Goal: Information Seeking & Learning: Check status

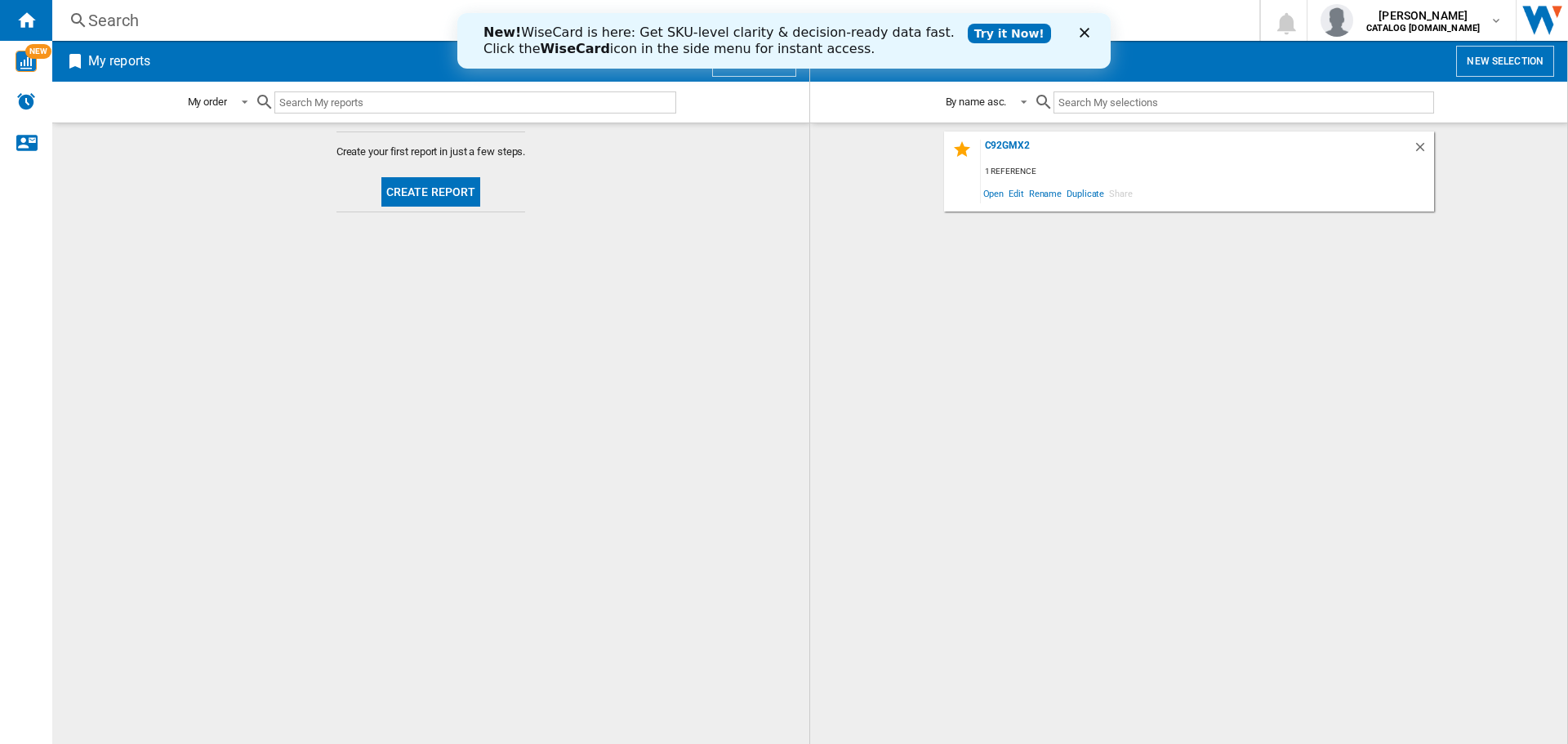
click at [151, 19] on div "Search" at bounding box center [652, 20] width 1128 height 23
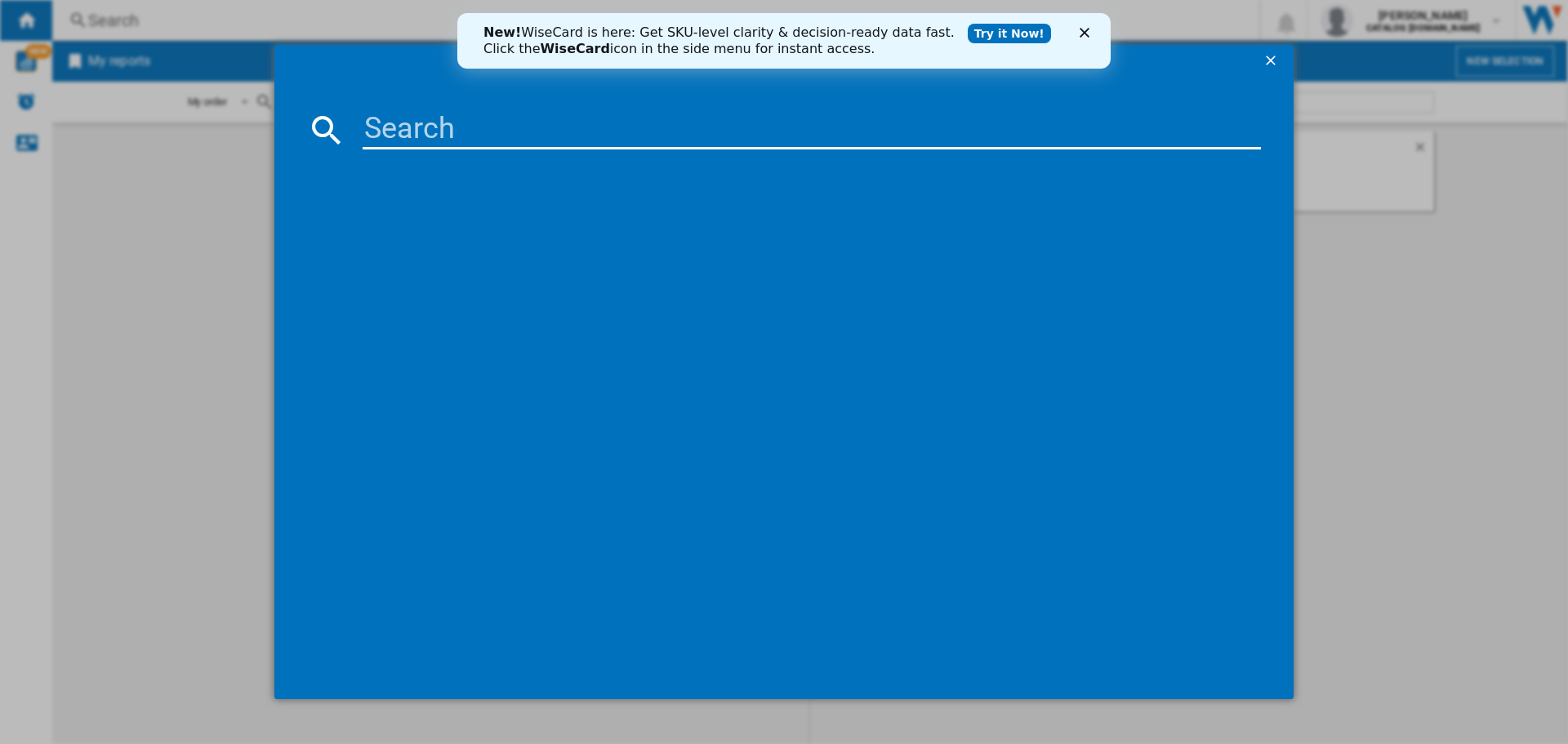
click at [382, 128] on input at bounding box center [811, 130] width 898 height 39
paste input "0102:COOKING FREE STANDING CORE SMEG SUK61MX9 60 cm Dual Fuel Cooker - Stainles…"
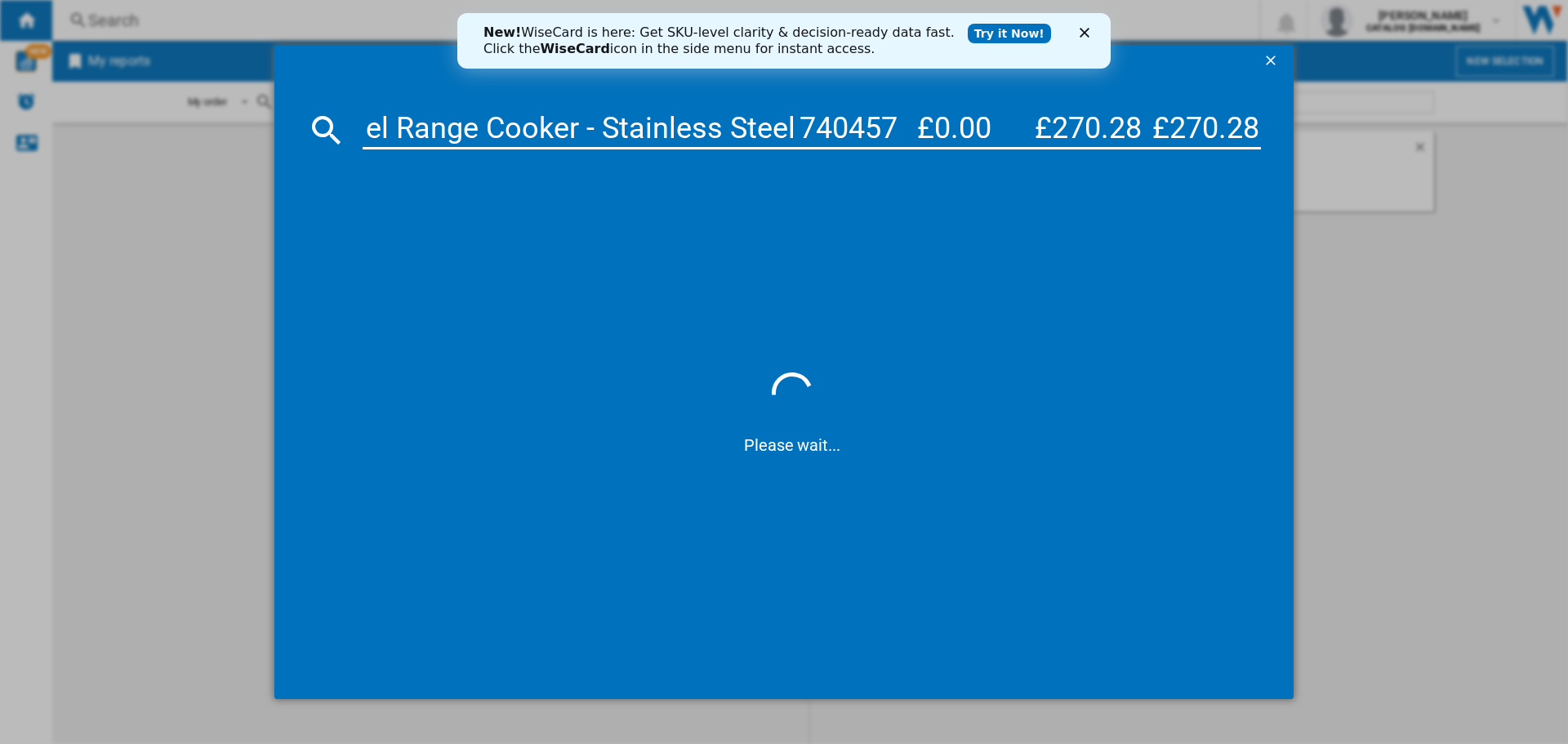
scroll to position [0, 6620]
drag, startPoint x: 368, startPoint y: 118, endPoint x: 1292, endPoint y: 180, distance: 926.1
click at [1292, 180] on md-dialog-content "0102:COOKING FREE STANDING CORE SMEG SUK61MX9 60 cm Dual Fuel Cooker - Stainles…" at bounding box center [784, 389] width 1019 height 622
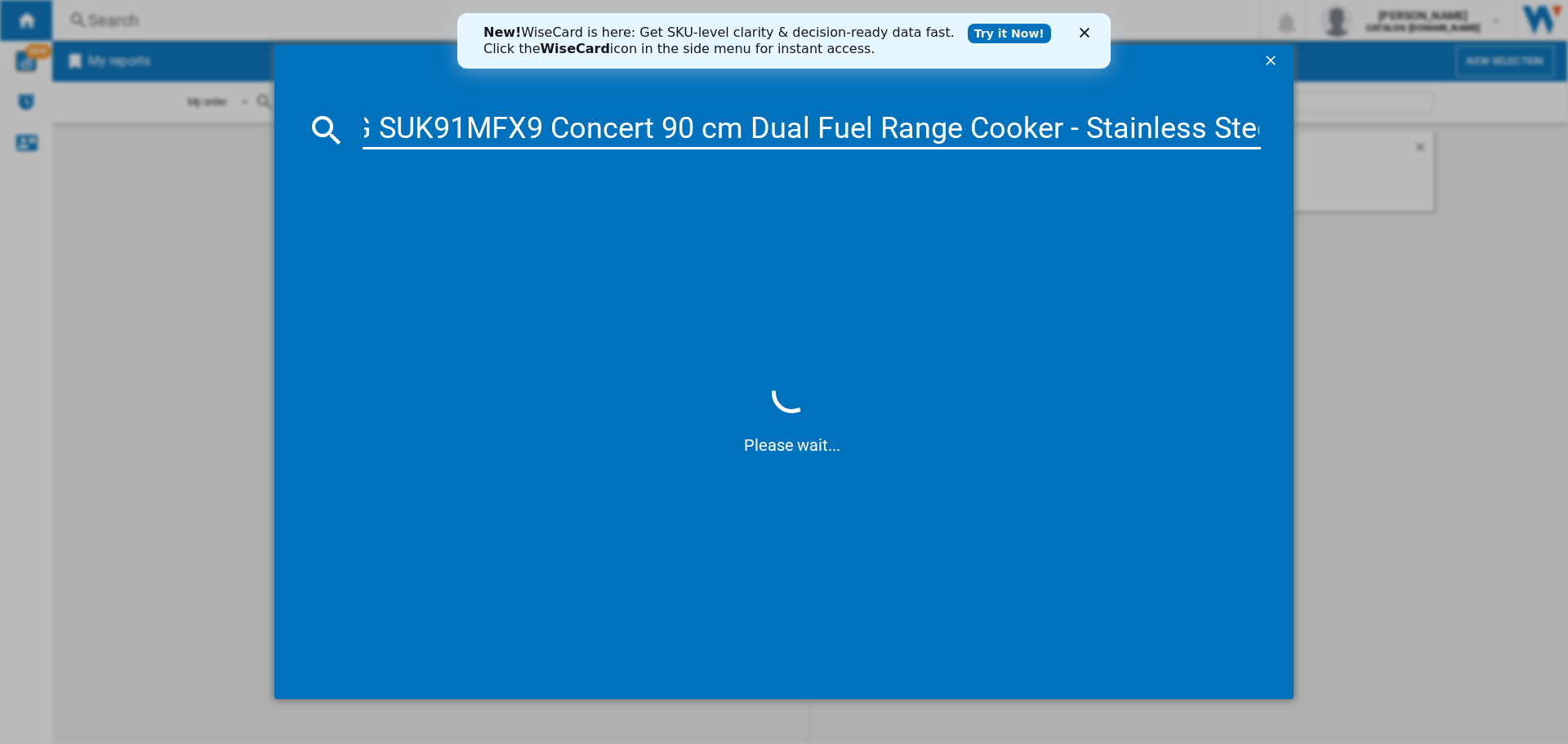
scroll to position [0, 2298]
type input "0102:COOKING FREE STANDING CORE SMEG SUK61MX9 60 cm Dual Fuel Cooker - Stainles…"
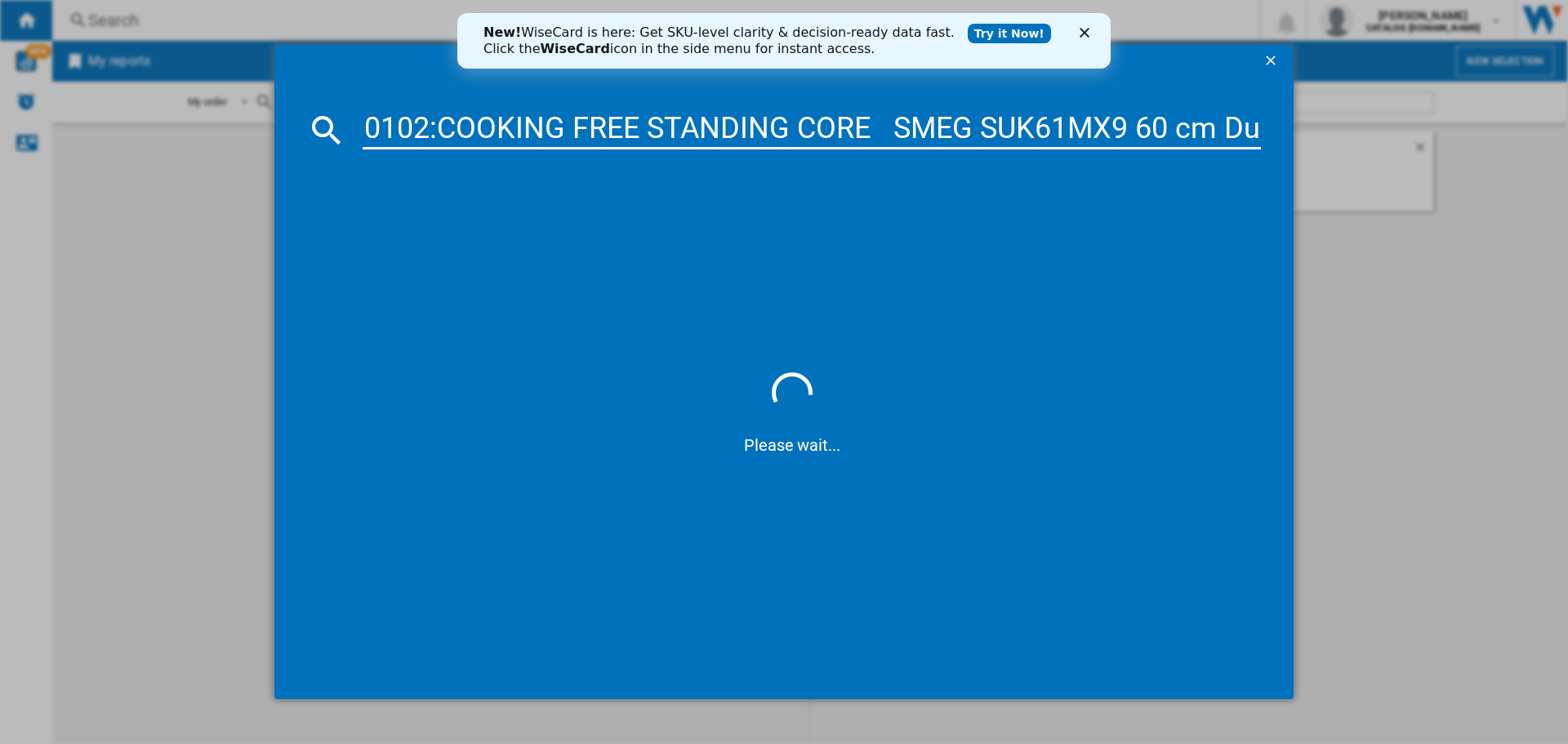
click at [1272, 56] on ng-md-icon "getI18NText('BUTTONS.CLOSE_DIALOG')" at bounding box center [1272, 62] width 20 height 20
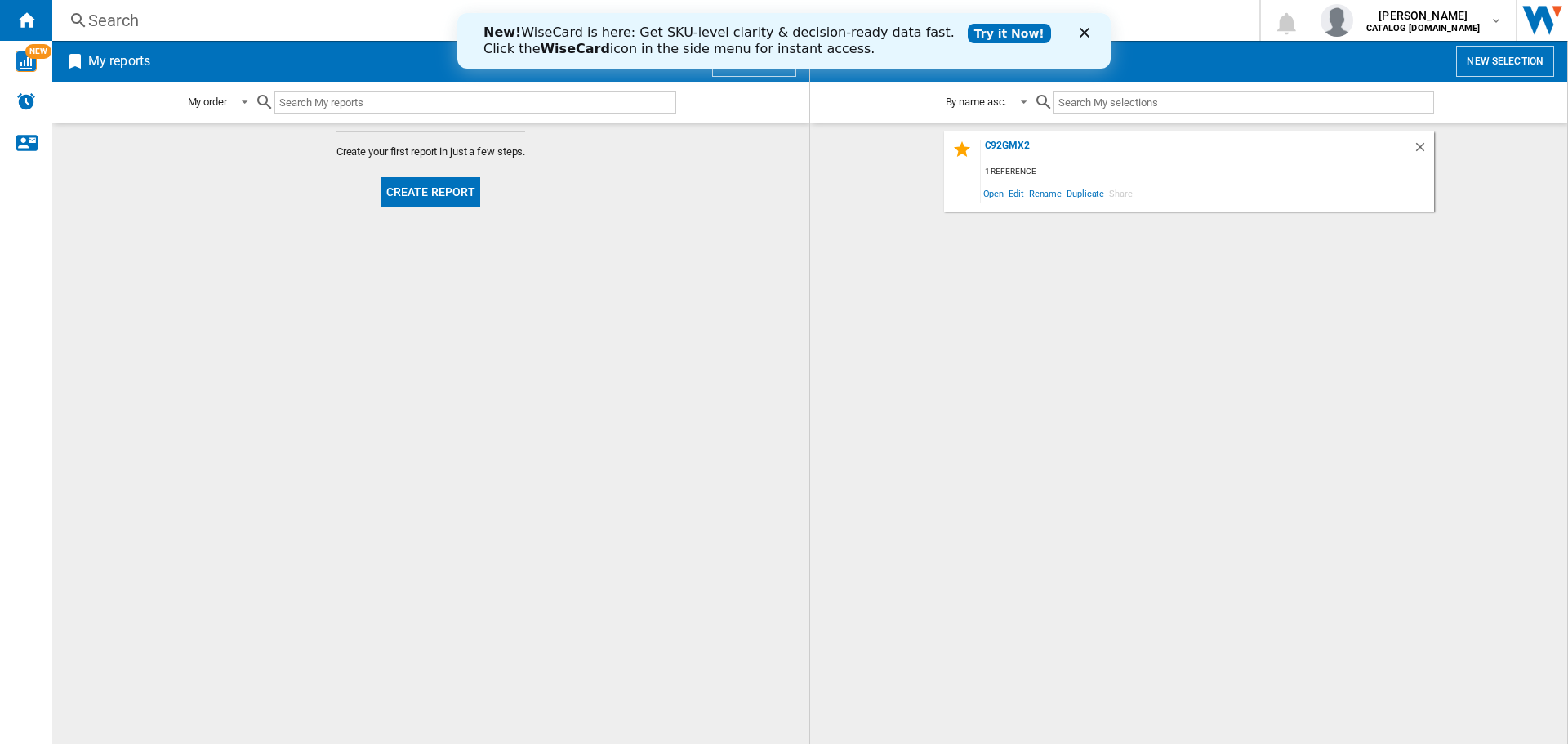
click at [134, 12] on div "Search" at bounding box center [652, 20] width 1128 height 23
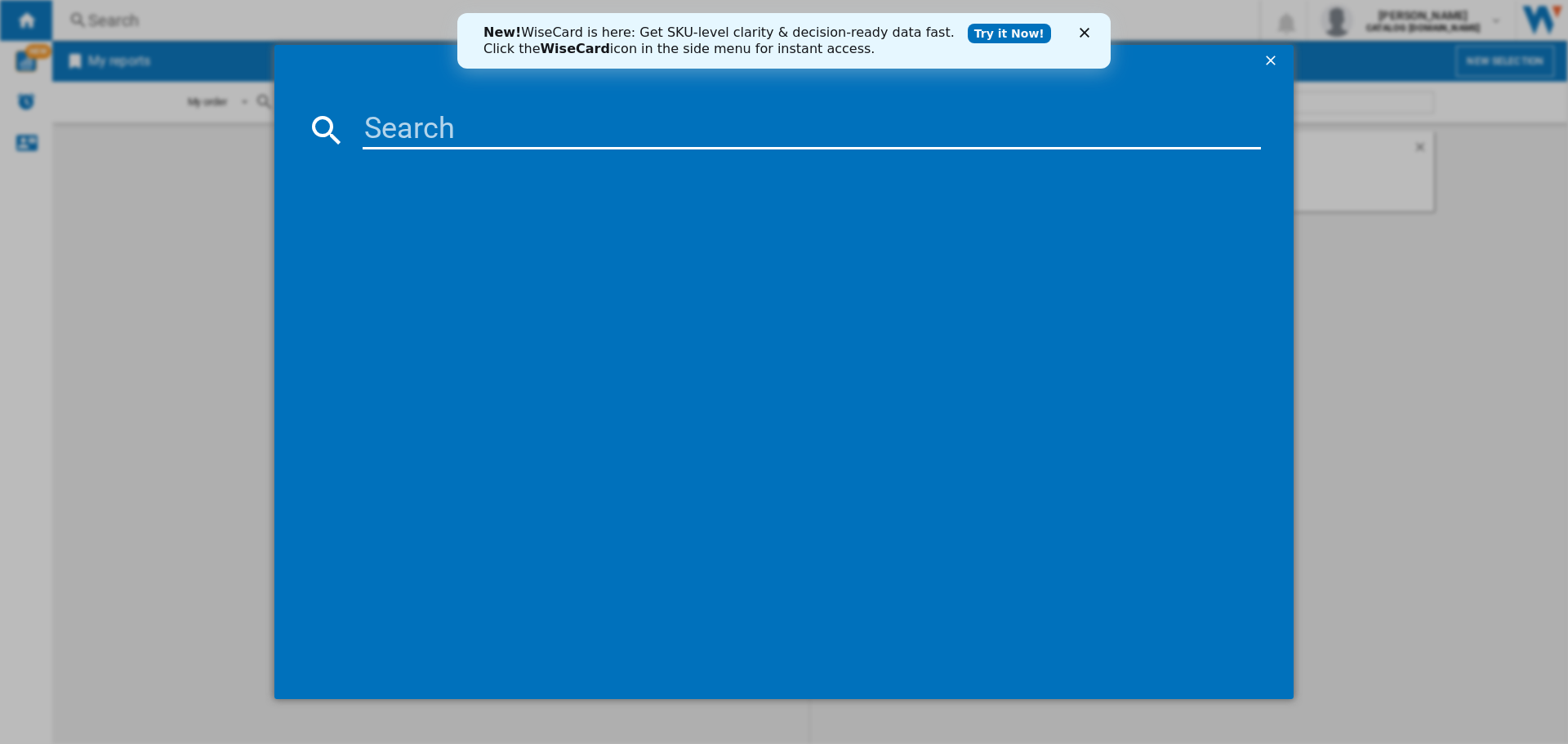
click at [405, 137] on input at bounding box center [811, 130] width 898 height 39
type input "suk61mx9"
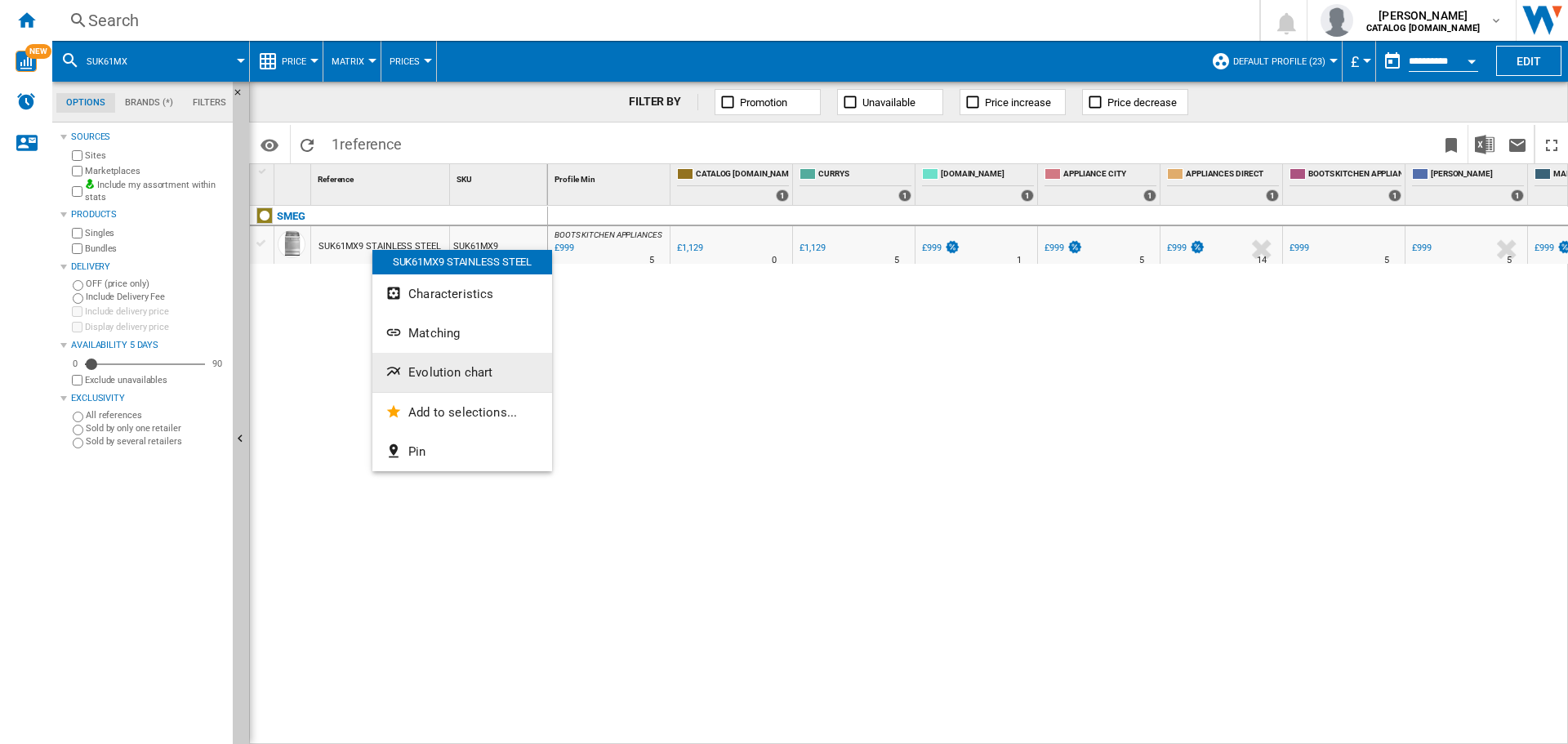
click at [449, 374] on span "Evolution chart" at bounding box center [450, 372] width 84 height 15
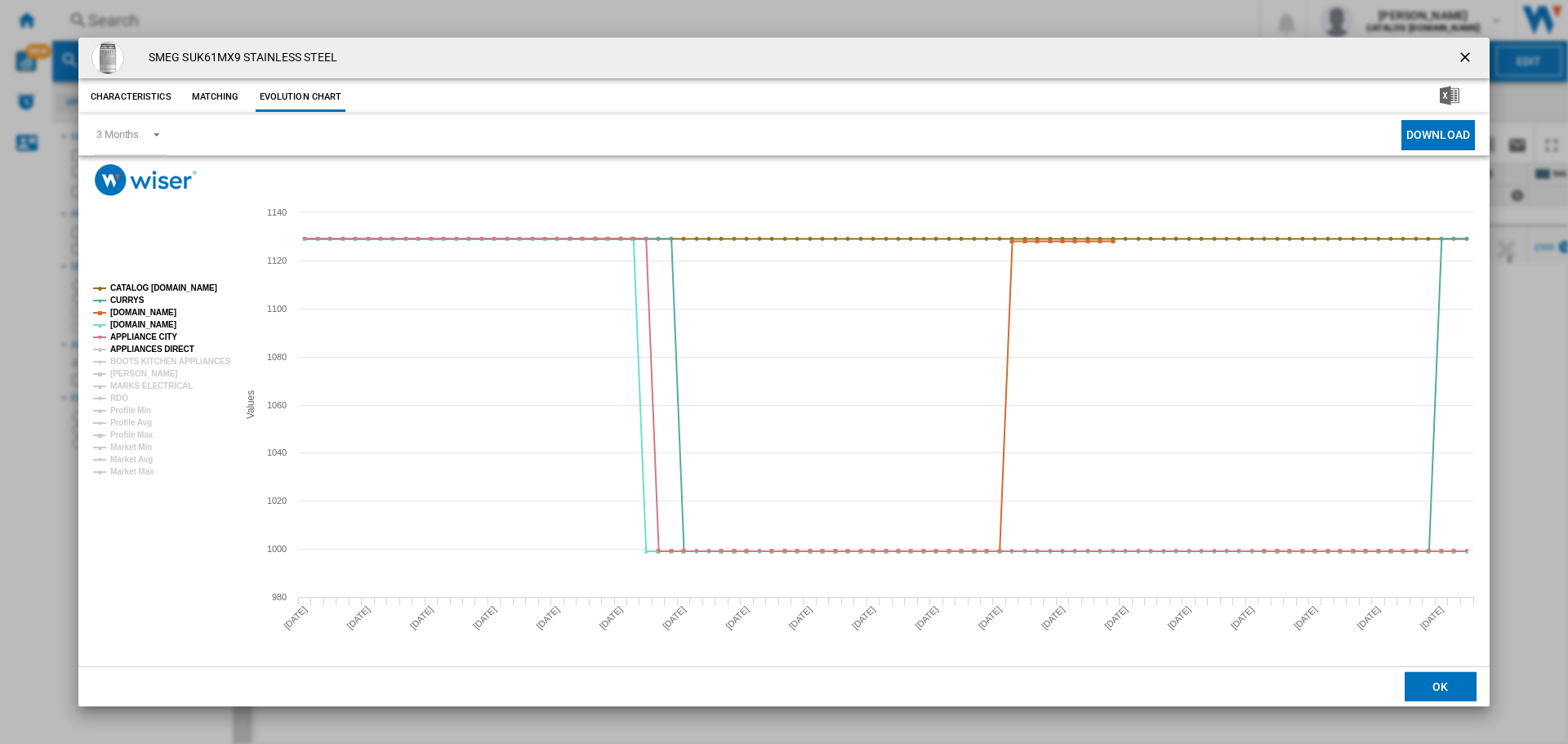
click at [141, 351] on tspan "APPLIANCES DIRECT" at bounding box center [152, 349] width 84 height 9
click at [149, 363] on tspan "BOOTS KITCHEN APPLIANCES" at bounding box center [170, 361] width 121 height 9
click at [140, 370] on tspan "[PERSON_NAME]" at bounding box center [144, 373] width 68 height 9
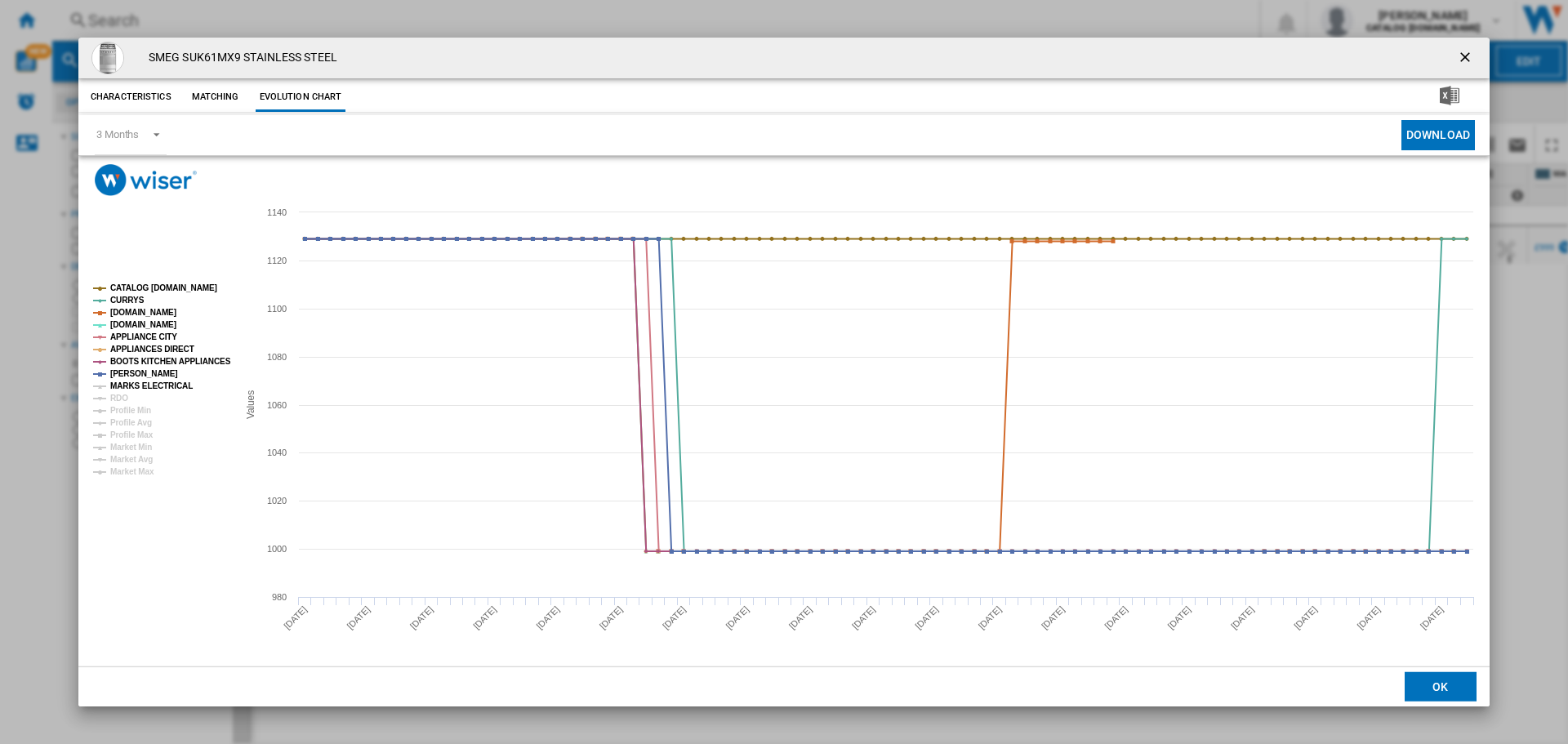
click at [147, 382] on tspan "MARKS ELECTRICAL" at bounding box center [151, 386] width 82 height 9
click at [1468, 55] on ng-md-icon "getI18NText('BUTTONS.CLOSE_DIALOG')" at bounding box center [1466, 58] width 20 height 20
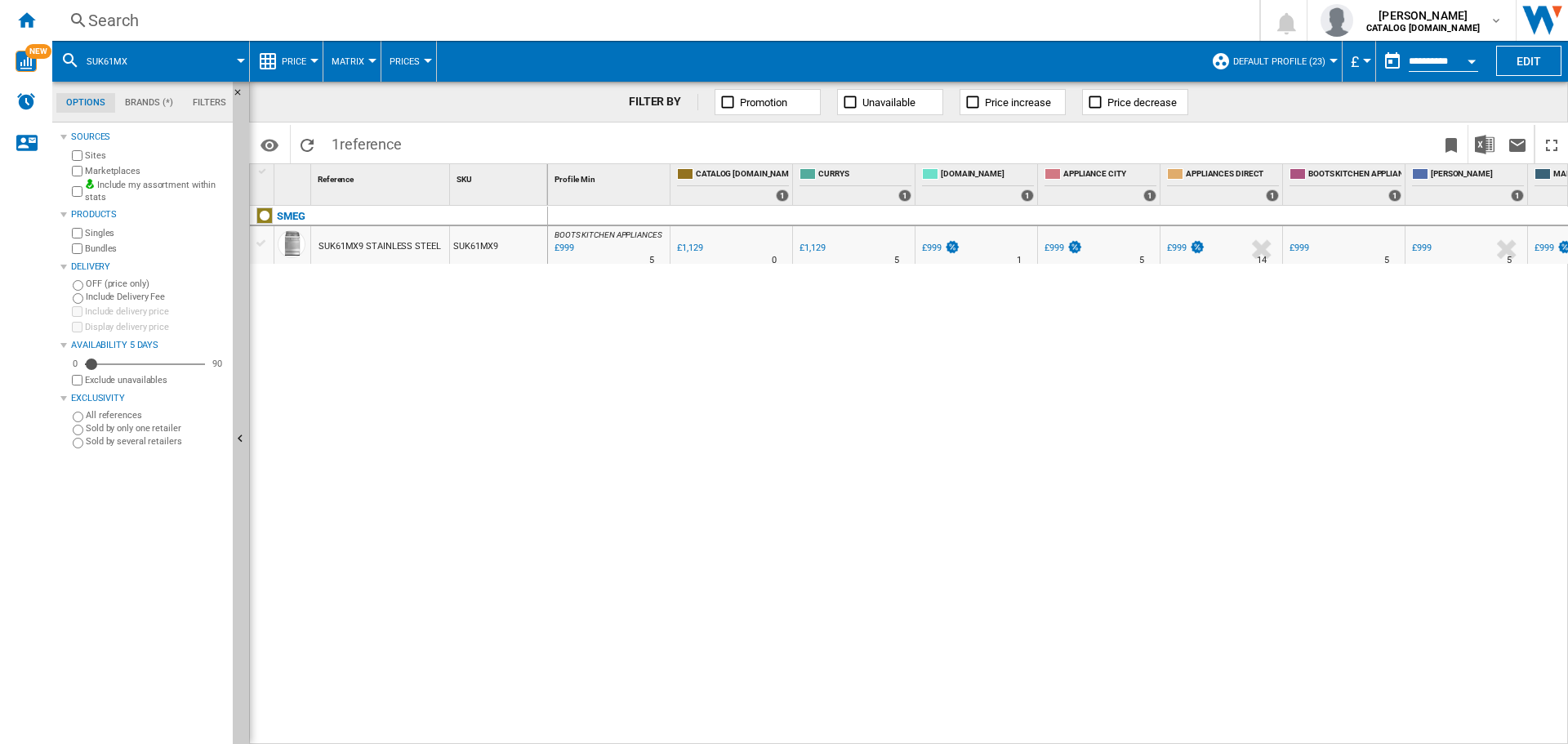
click at [121, 27] on div "Search" at bounding box center [652, 20] width 1128 height 23
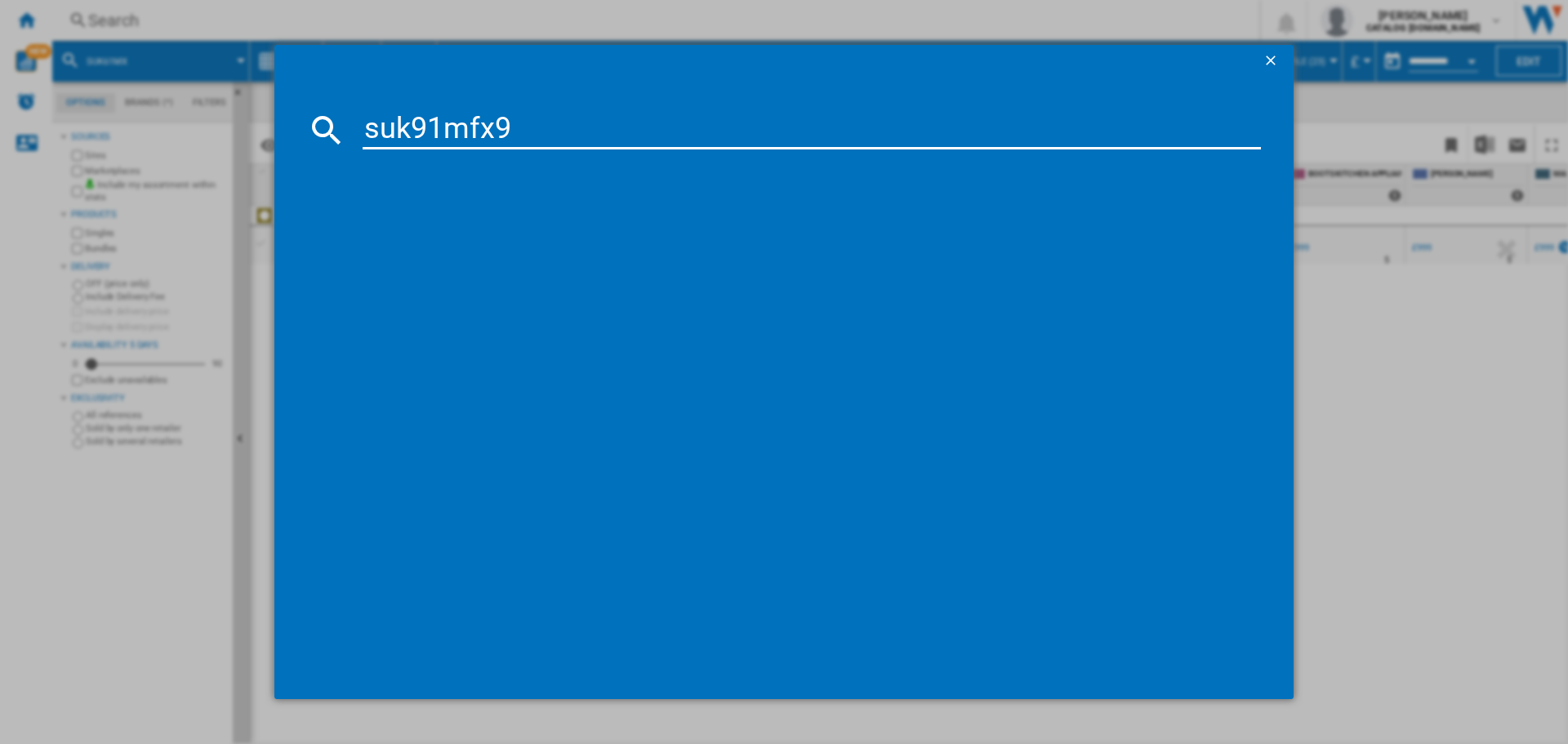
type input "suk91mfx9"
click at [464, 241] on div "SMEG SUK91MFX9 STAINLESS STEEL" at bounding box center [795, 235] width 882 height 16
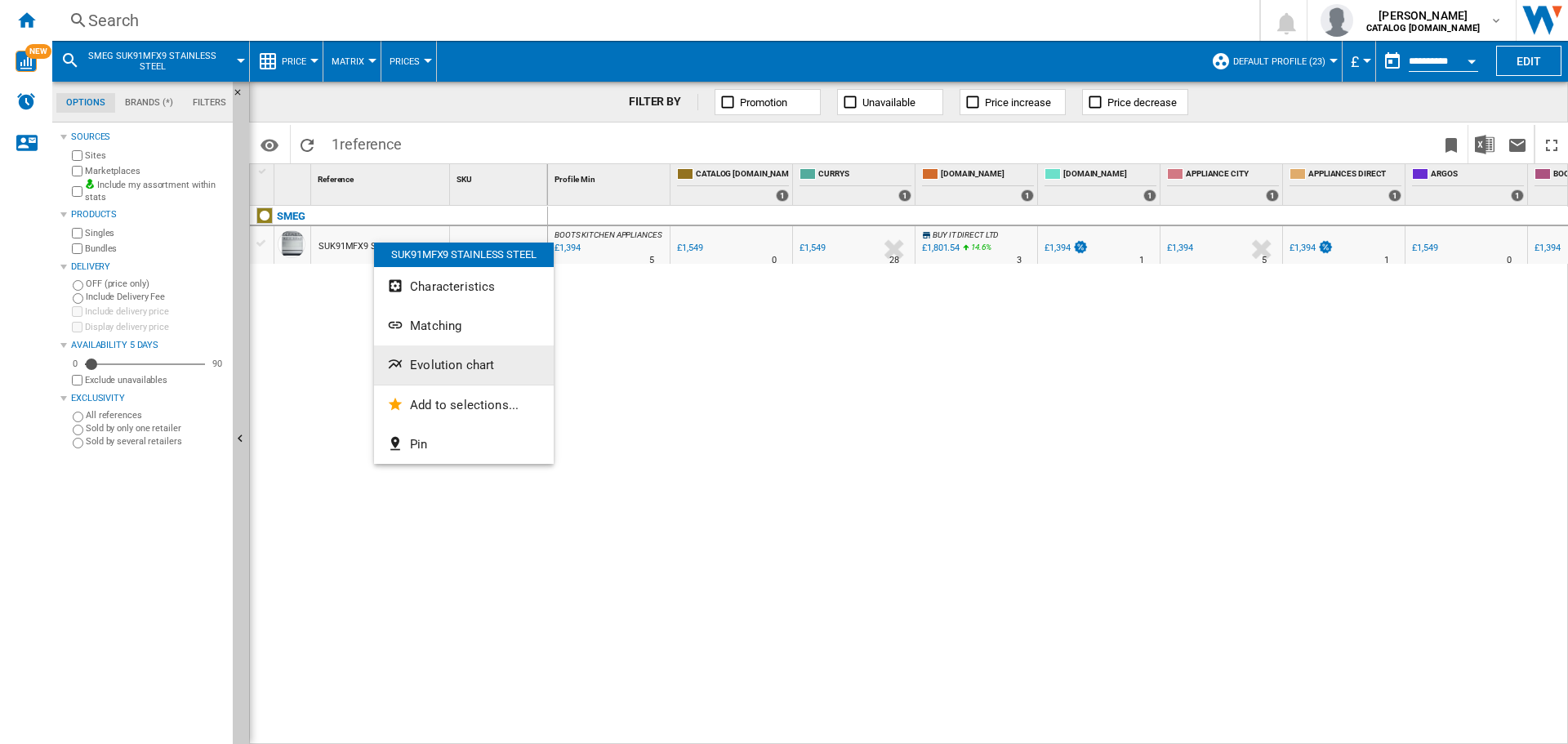
click at [426, 354] on button "Evolution chart" at bounding box center [464, 366] width 180 height 39
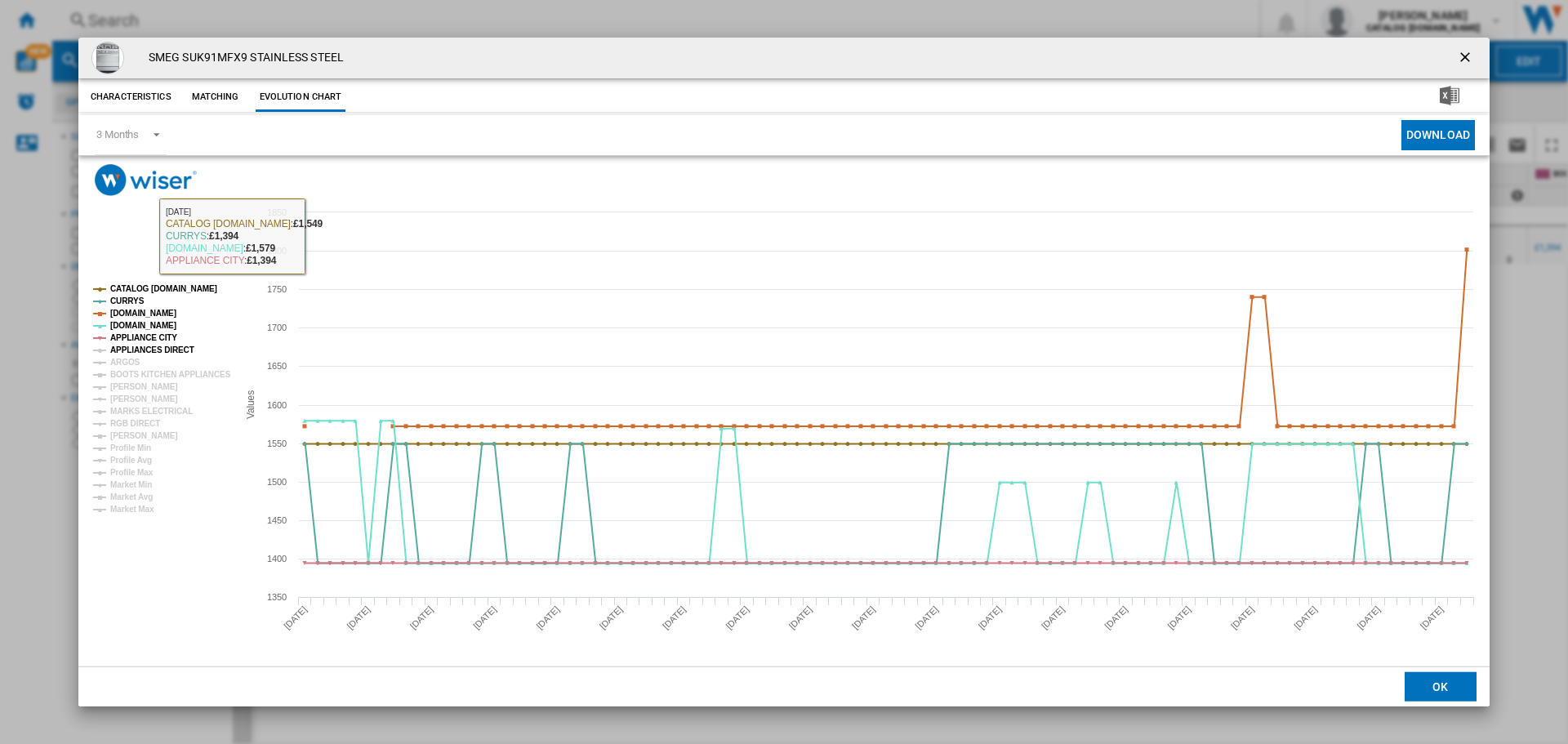
click at [157, 346] on tspan "APPLIANCES DIRECT" at bounding box center [152, 350] width 84 height 9
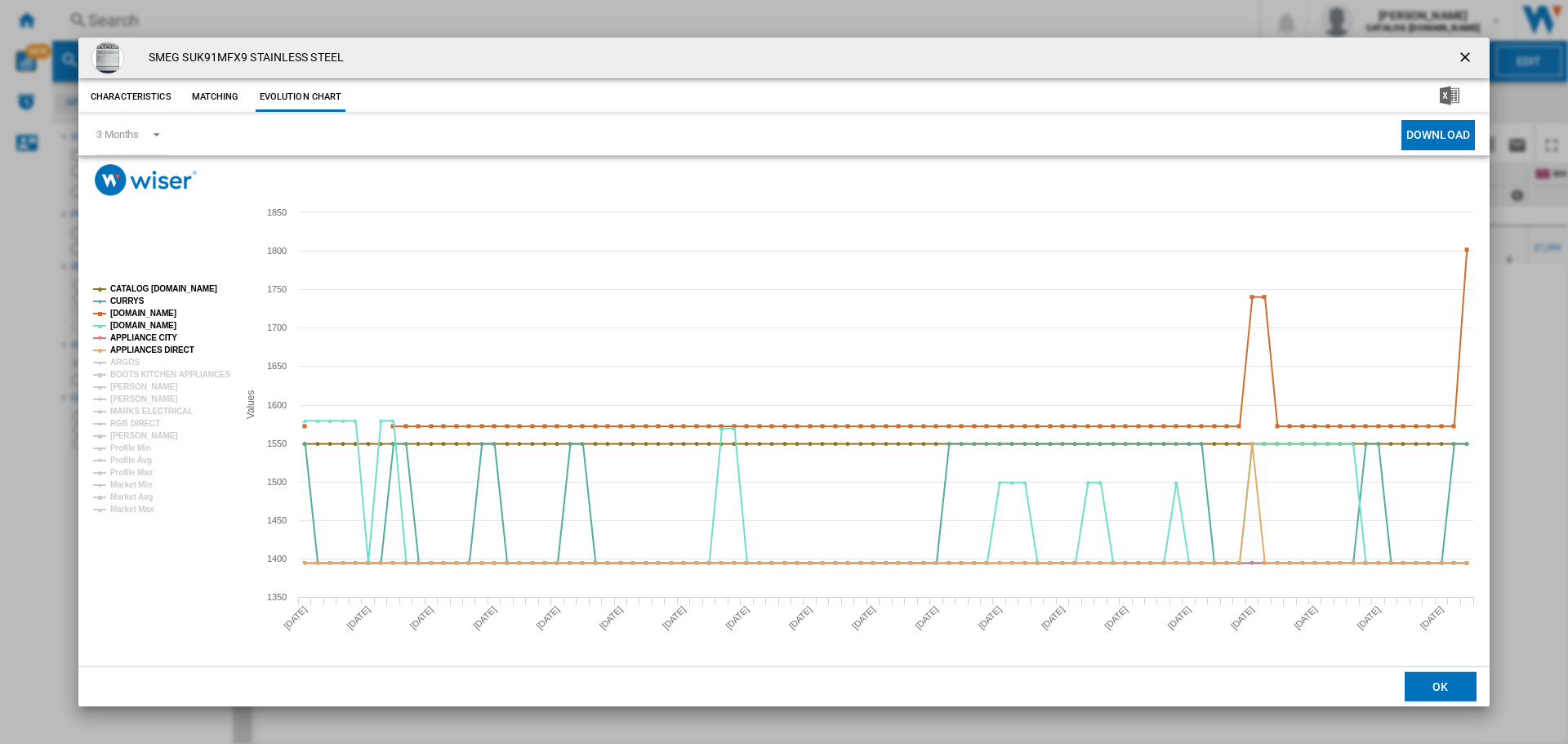
click at [117, 354] on tspan "APPLIANCES DIRECT" at bounding box center [152, 350] width 84 height 9
click at [119, 360] on tspan "ARGOS" at bounding box center [125, 362] width 30 height 9
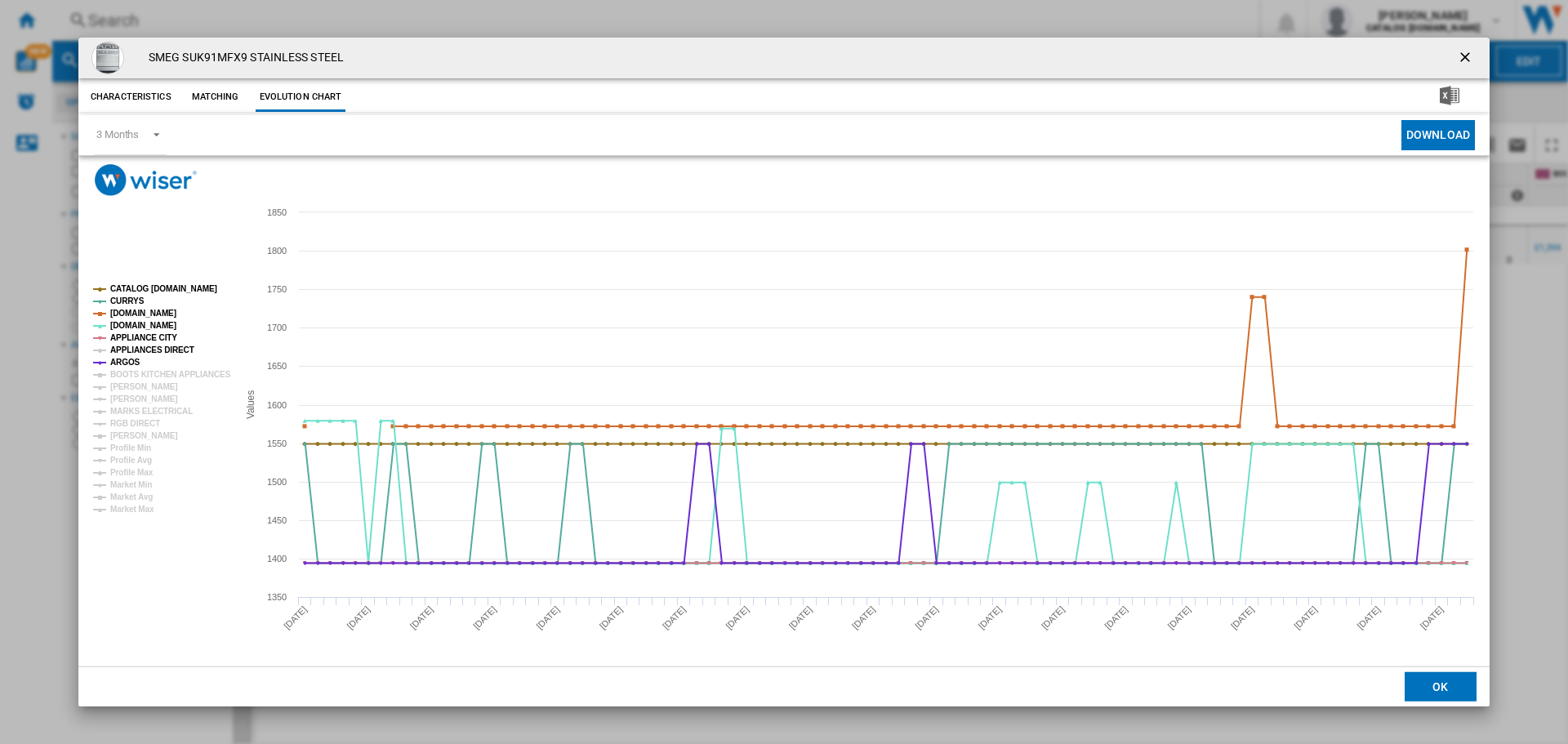
drag, startPoint x: 139, startPoint y: 348, endPoint x: 140, endPoint y: 364, distance: 16.0
click at [140, 348] on tspan "APPLIANCES DIRECT" at bounding box center [152, 350] width 84 height 9
click at [140, 374] on tspan "BOOTS KITCHEN APPLIANCES" at bounding box center [170, 374] width 121 height 9
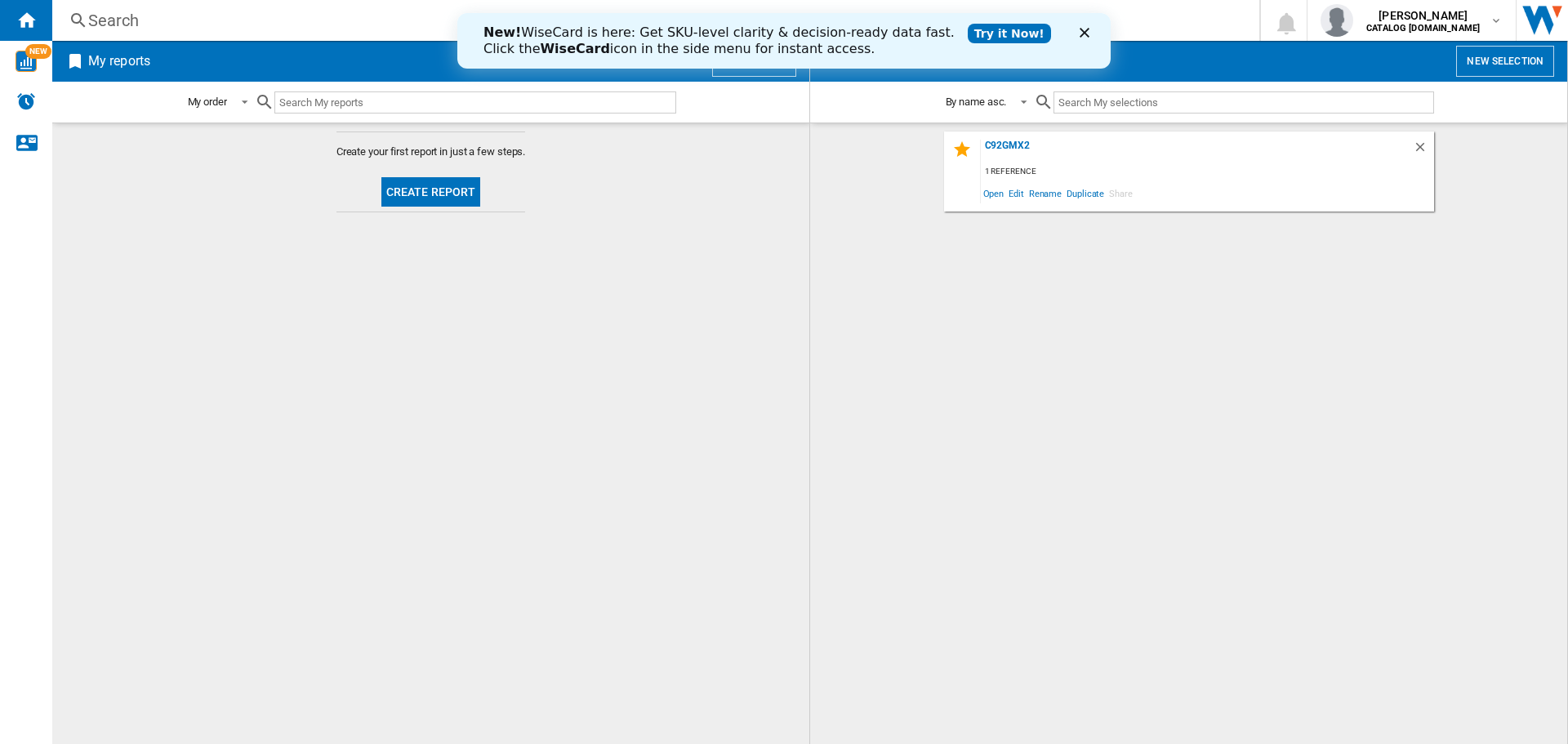
click at [100, 29] on div "Search" at bounding box center [652, 20] width 1128 height 23
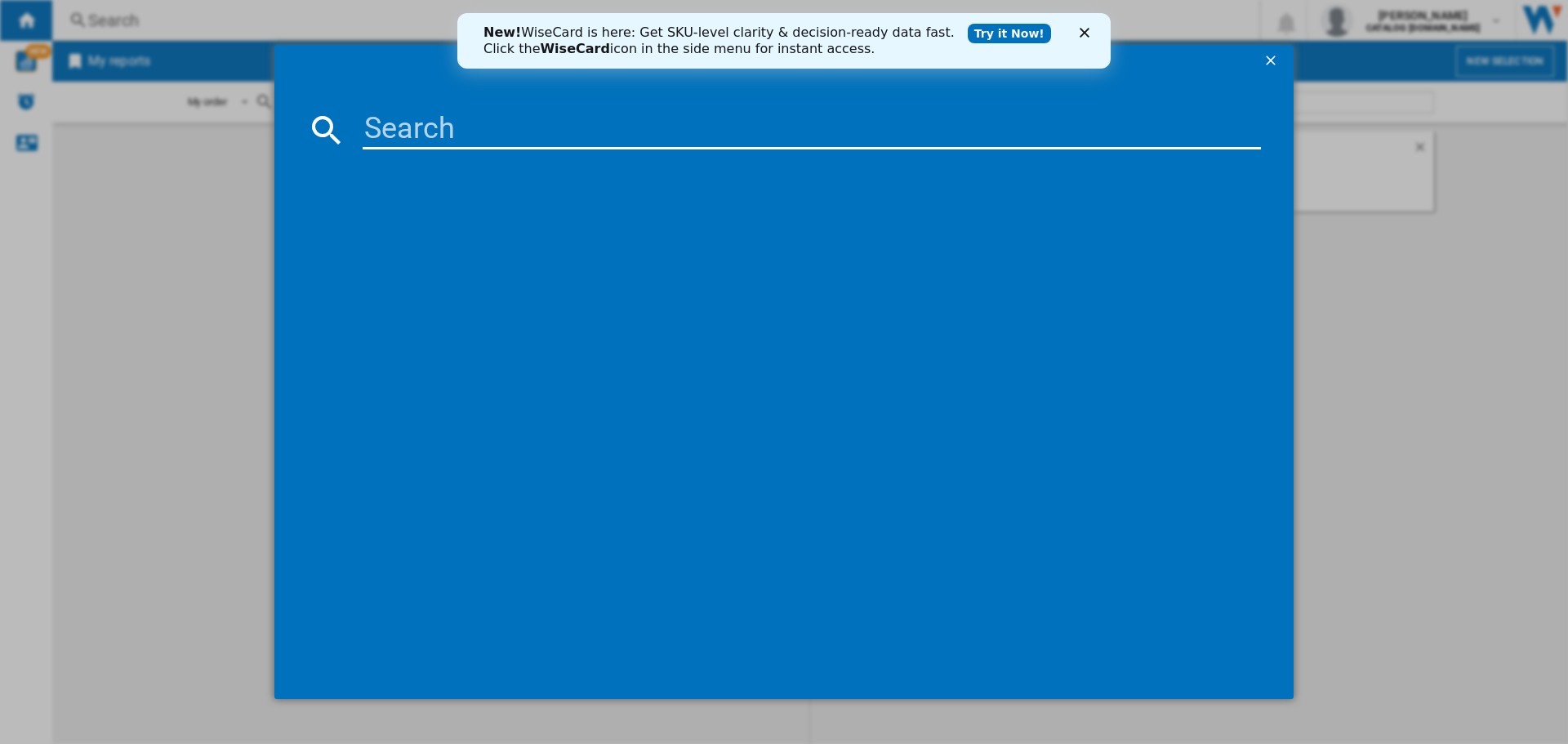
click at [454, 140] on input at bounding box center [811, 130] width 898 height 39
type input "C7GPX9"
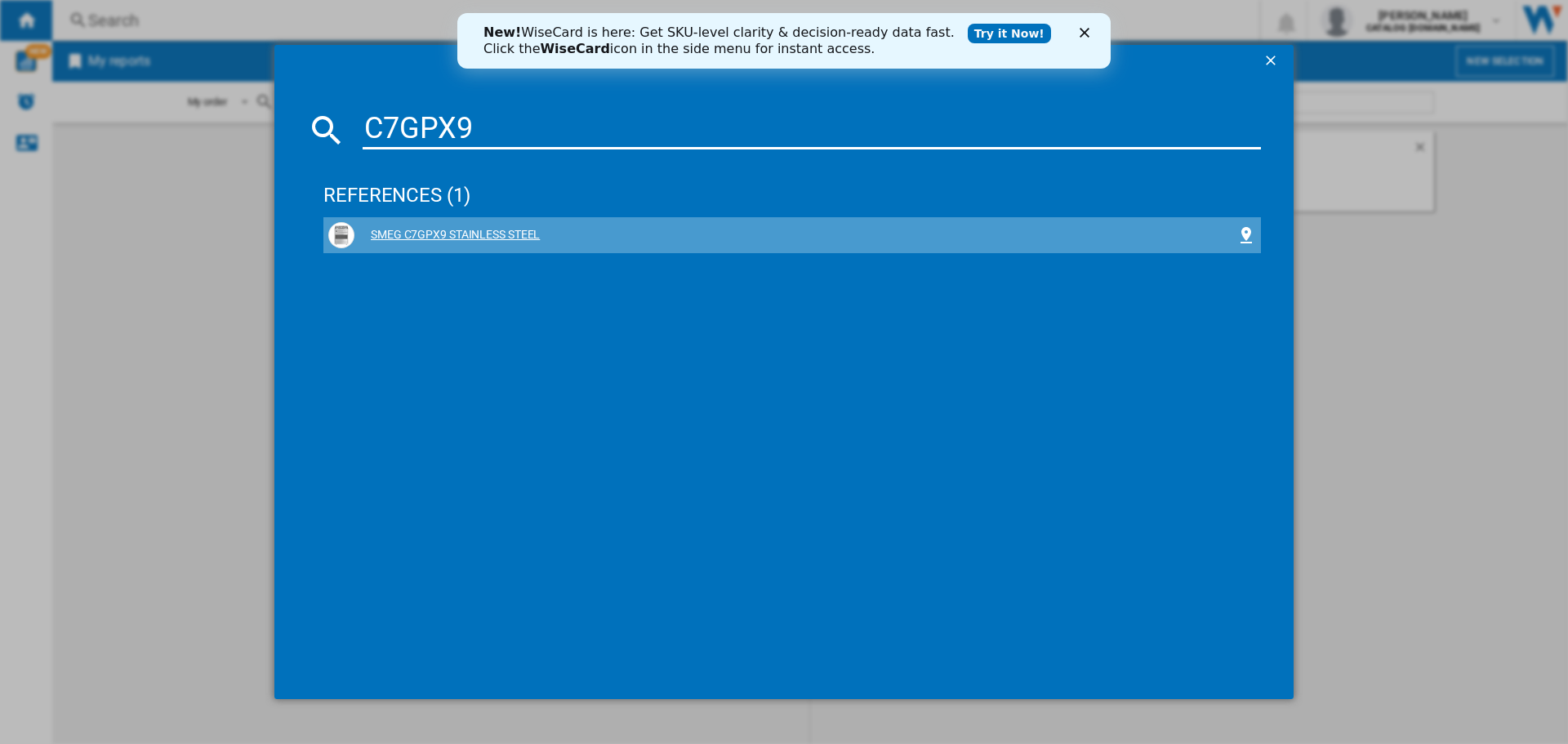
drag, startPoint x: 468, startPoint y: 236, endPoint x: 401, endPoint y: 237, distance: 67.0
click at [401, 237] on div "SMEG C7GPX9 STAINLESS STEEL" at bounding box center [795, 235] width 882 height 16
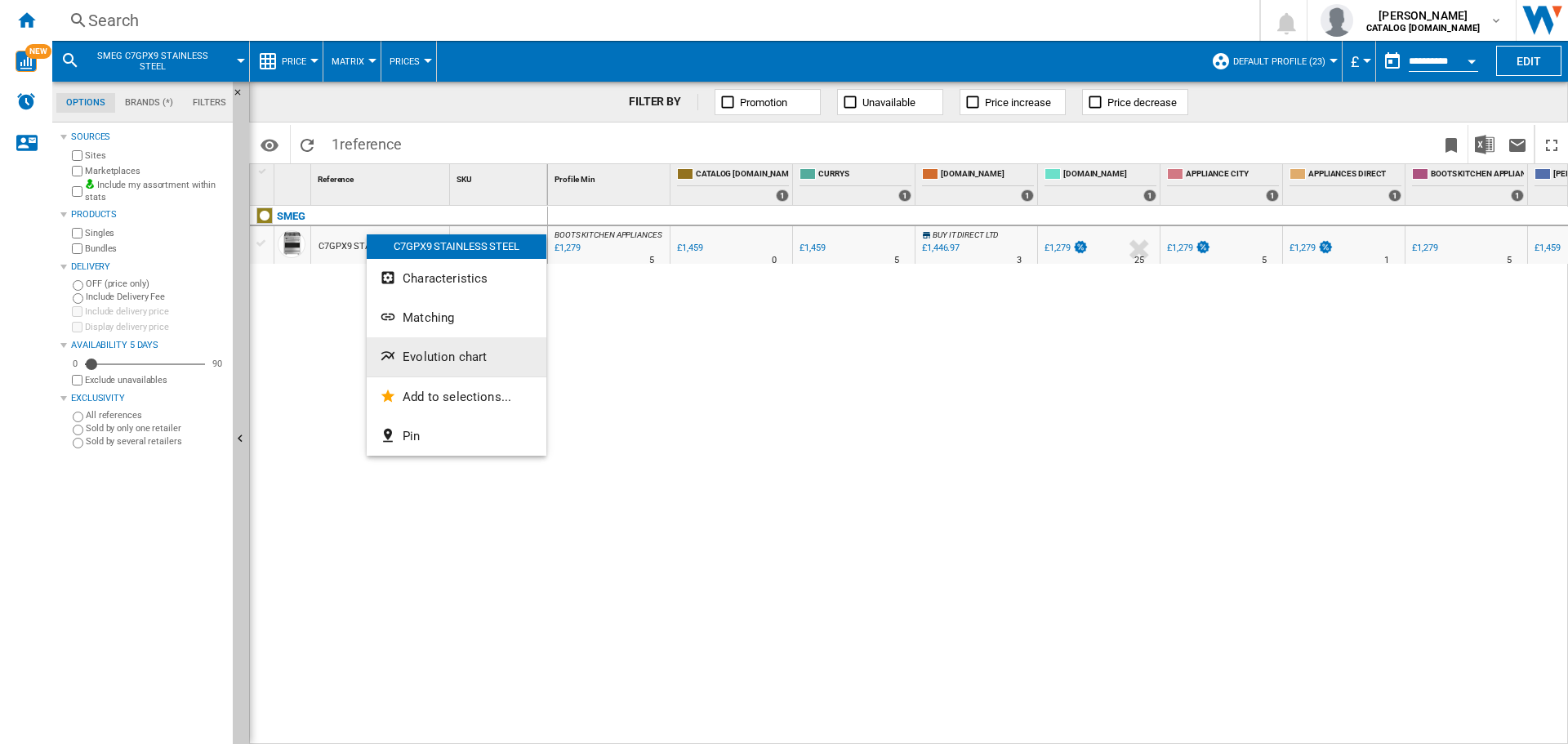
click at [425, 346] on button "Evolution chart" at bounding box center [456, 357] width 180 height 39
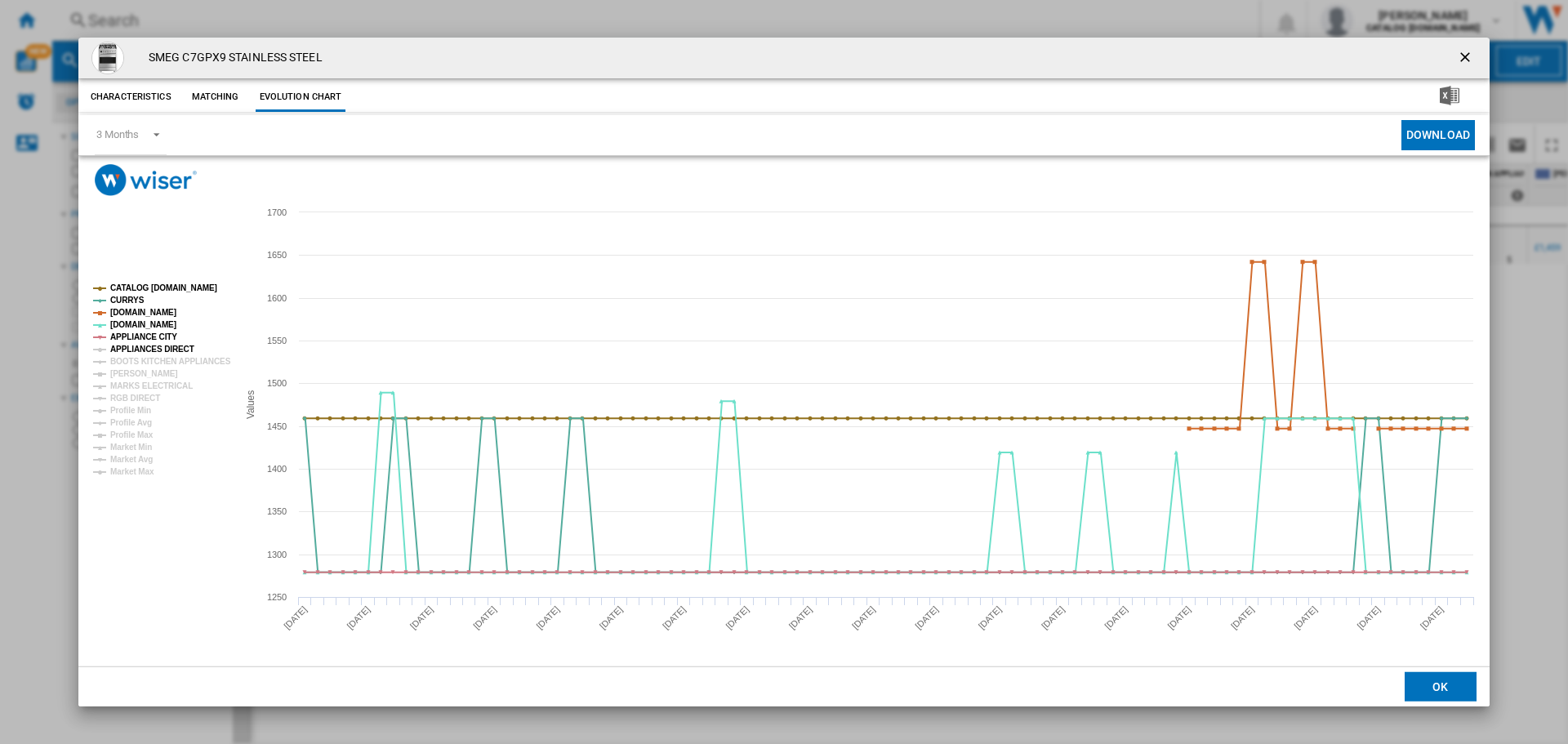
click at [132, 349] on tspan "APPLIANCES DIRECT" at bounding box center [152, 349] width 84 height 9
click at [133, 360] on tspan "BOOTS KITCHEN APPLIANCES" at bounding box center [170, 361] width 121 height 9
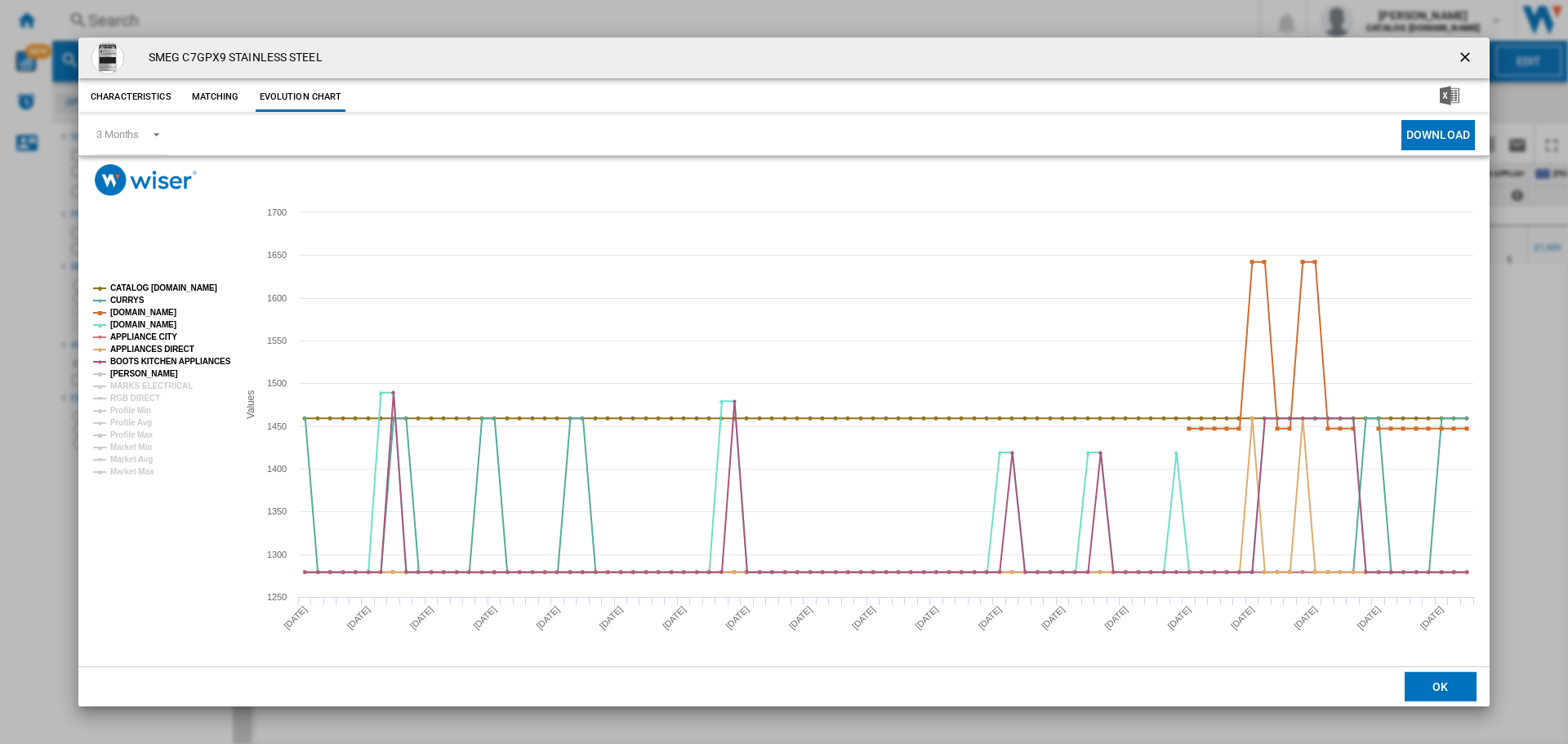
click at [133, 371] on tspan "[PERSON_NAME]" at bounding box center [144, 373] width 68 height 9
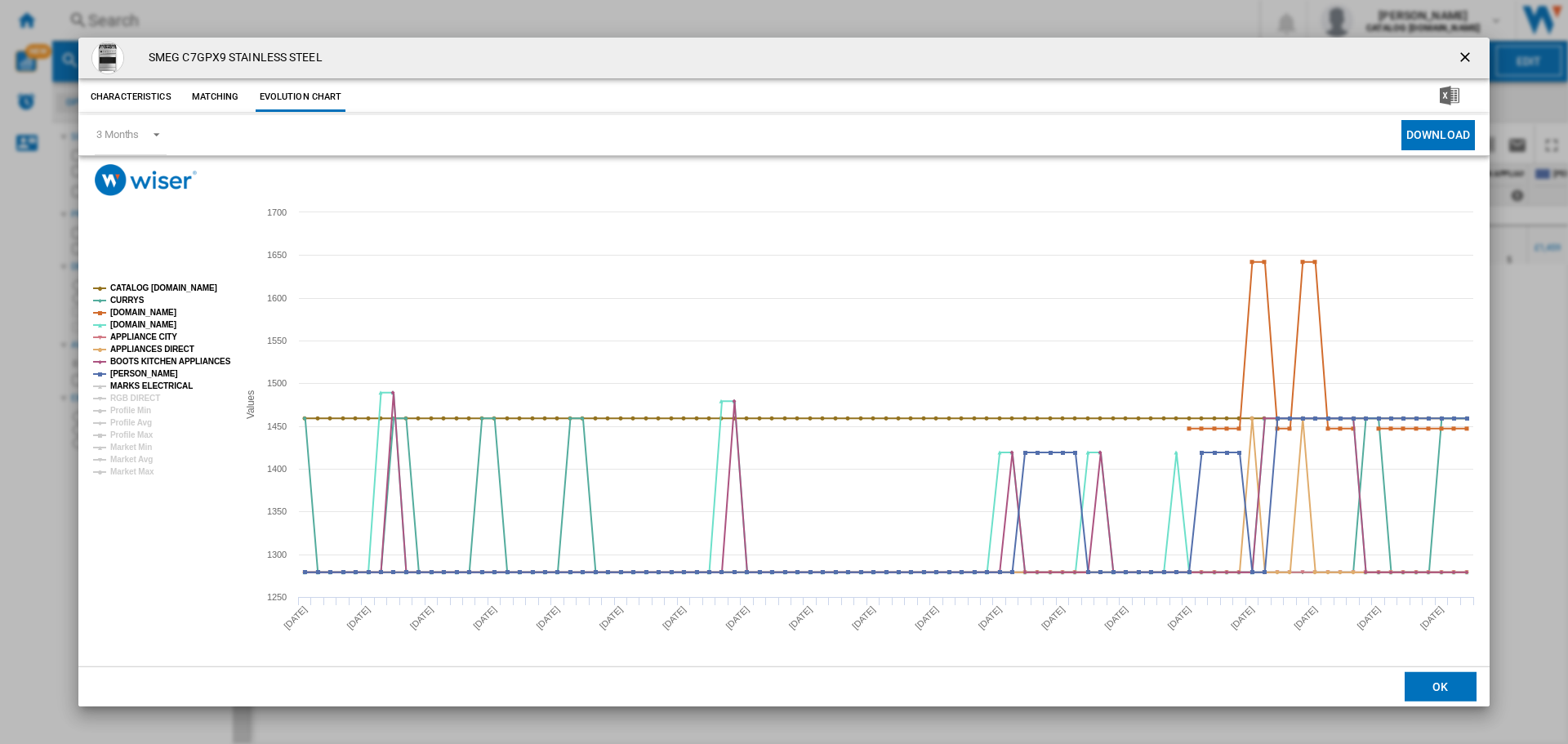
click at [133, 382] on tspan "MARKS ELECTRICAL" at bounding box center [151, 386] width 82 height 9
